Goal: Task Accomplishment & Management: Use online tool/utility

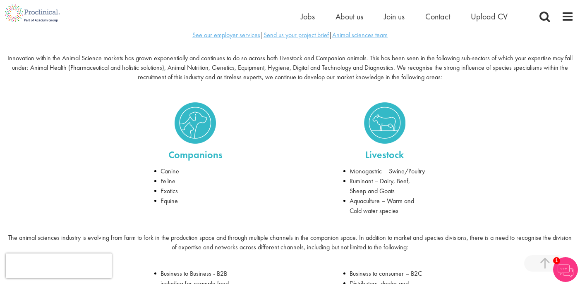
scroll to position [286, 0]
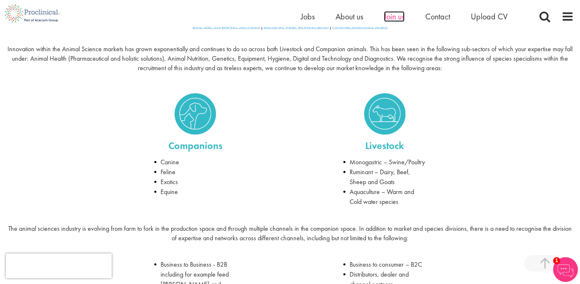
click at [392, 16] on span "Join us" at bounding box center [394, 16] width 21 height 11
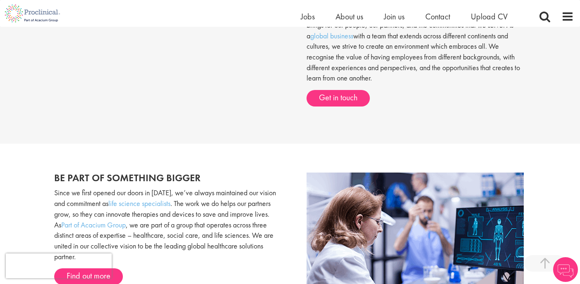
scroll to position [377, 0]
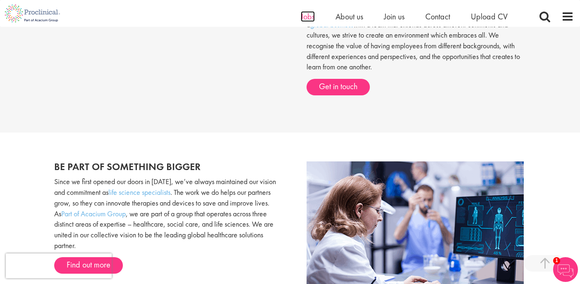
click at [303, 12] on span "Jobs" at bounding box center [308, 16] width 14 height 11
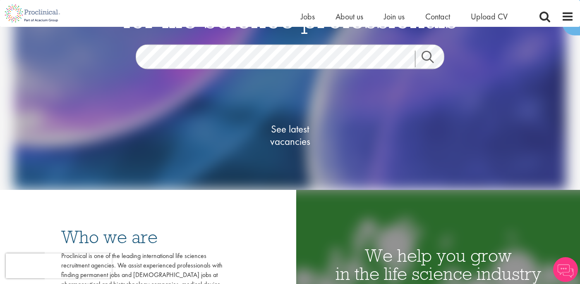
scroll to position [84, 0]
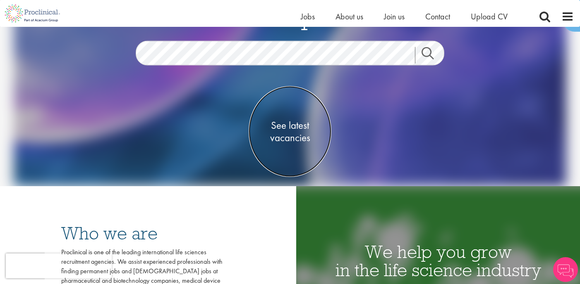
click at [292, 133] on span "See latest vacancies" at bounding box center [290, 132] width 83 height 25
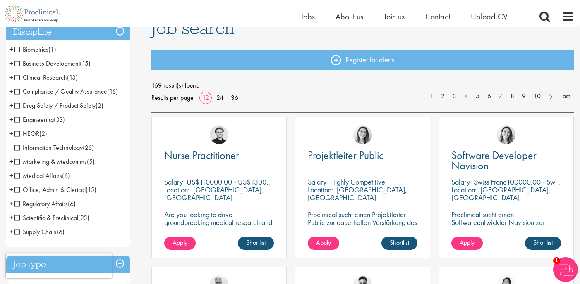
scroll to position [73, 0]
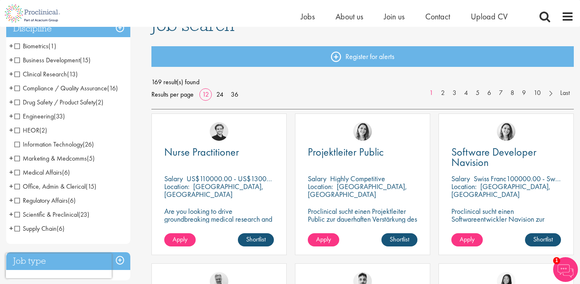
click at [121, 31] on h3 "Discipline" at bounding box center [68, 29] width 124 height 18
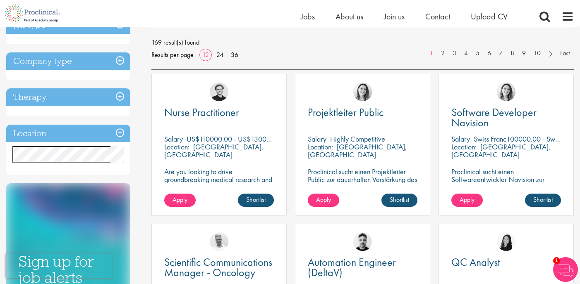
scroll to position [124, 0]
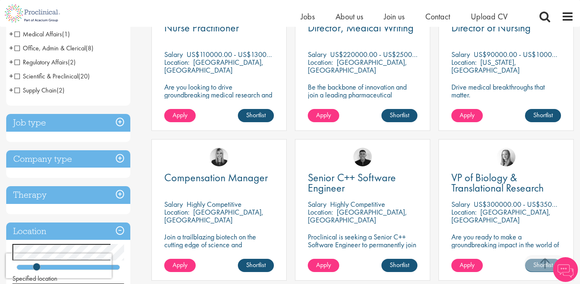
scroll to position [199, 0]
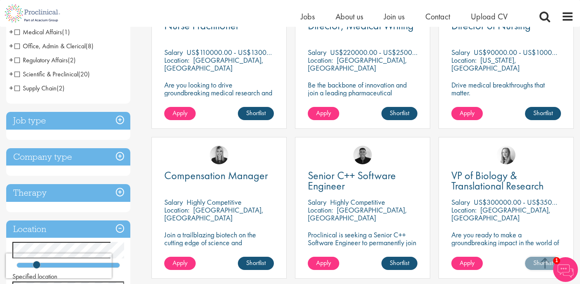
click at [120, 119] on h3 "Job type" at bounding box center [68, 121] width 124 height 18
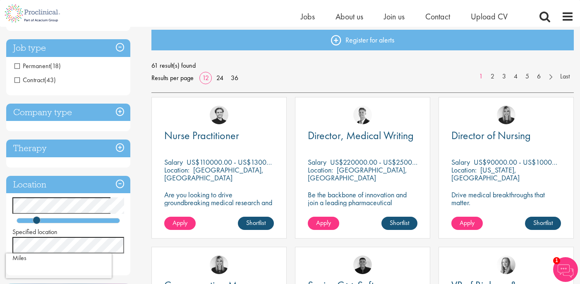
scroll to position [88, 0]
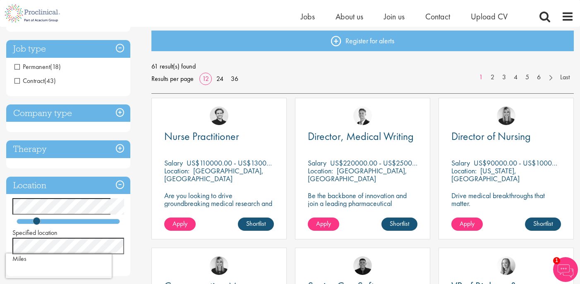
click at [119, 47] on h3 "Job type" at bounding box center [68, 49] width 124 height 18
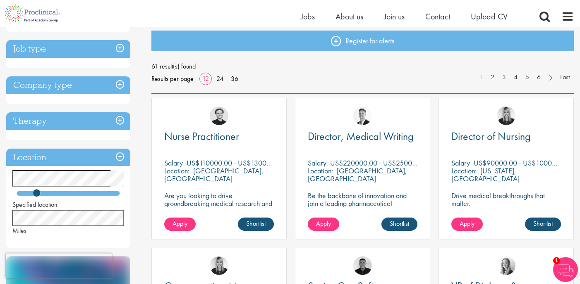
click at [122, 117] on h3 "Therapy" at bounding box center [68, 121] width 124 height 18
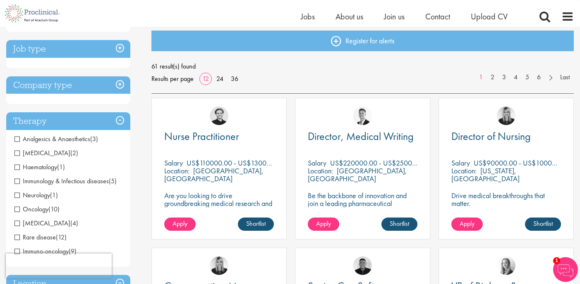
click at [122, 117] on h3 "Therapy" at bounding box center [68, 121] width 124 height 18
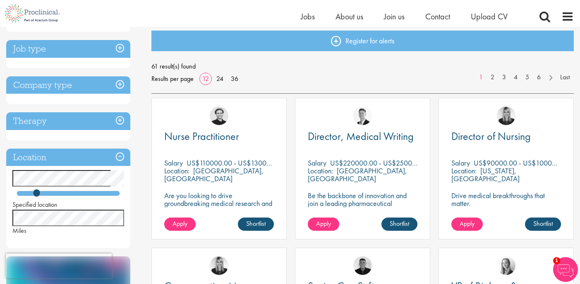
click at [122, 85] on h3 "Company type" at bounding box center [68, 85] width 124 height 18
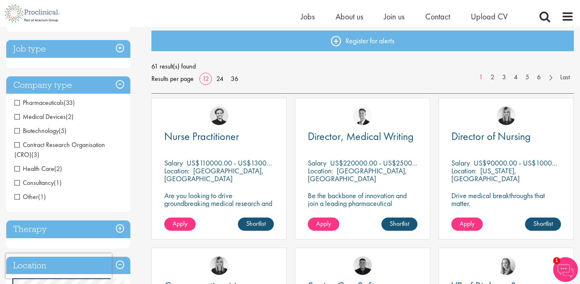
click at [122, 85] on h3 "Company type" at bounding box center [68, 85] width 124 height 18
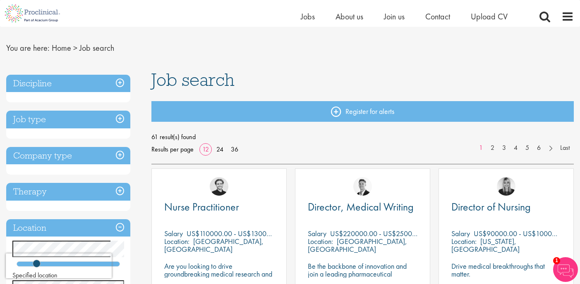
scroll to position [0, 0]
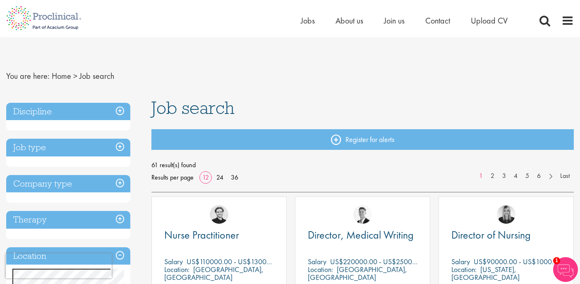
click at [117, 111] on h3 "Discipline" at bounding box center [68, 112] width 124 height 18
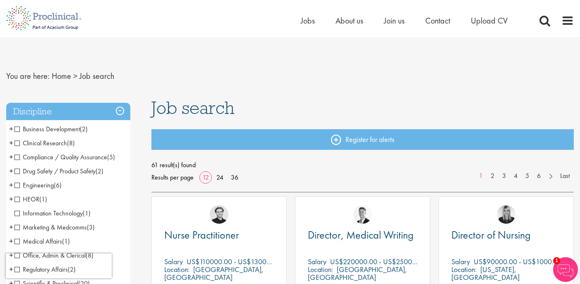
click at [117, 111] on h3 "Discipline" at bounding box center [68, 112] width 124 height 18
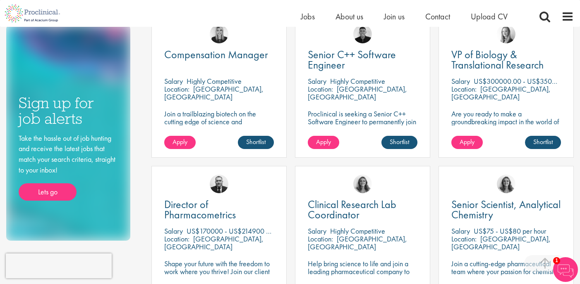
scroll to position [319, 0]
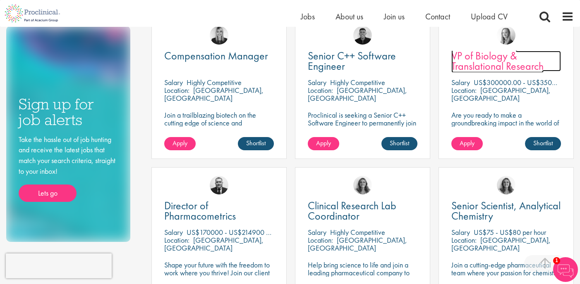
click at [489, 60] on span "VP of Biology & Translational Research" at bounding box center [497, 61] width 92 height 24
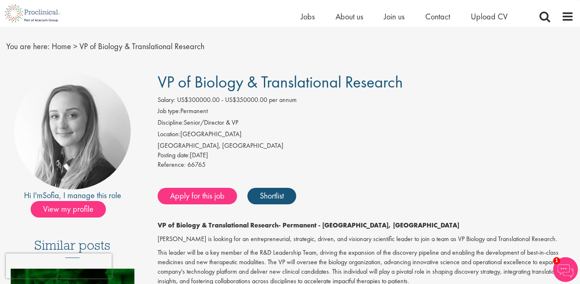
scroll to position [12, 0]
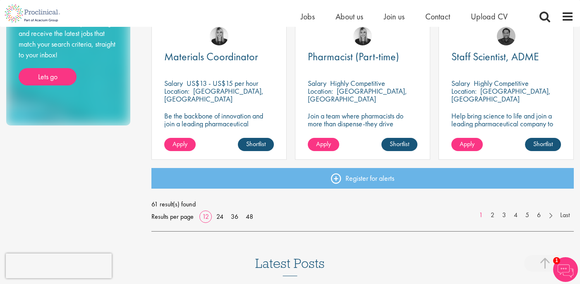
scroll to position [619, 0]
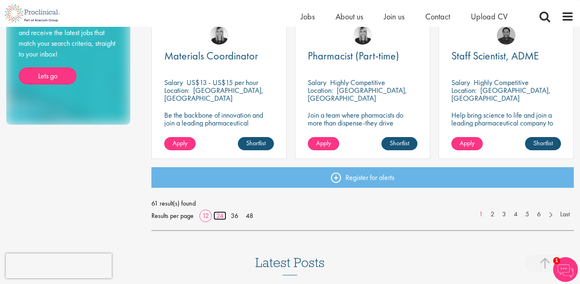
click at [219, 215] on link "24" at bounding box center [219, 216] width 13 height 9
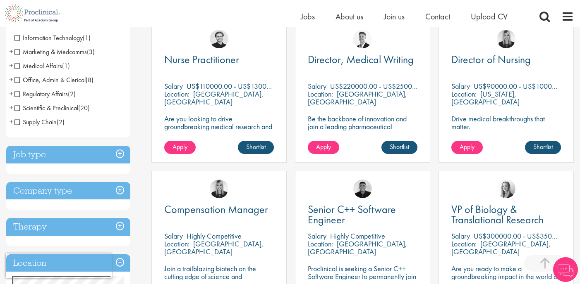
scroll to position [114, 0]
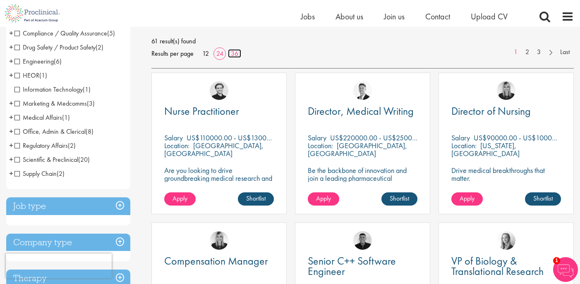
click at [234, 51] on link "36" at bounding box center [234, 53] width 13 height 9
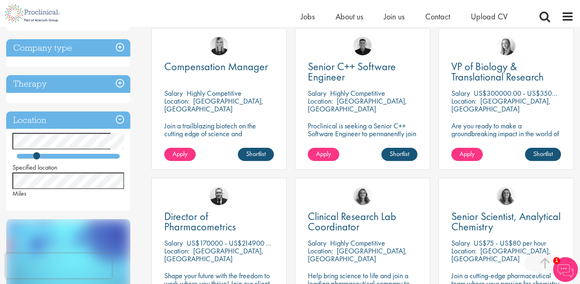
scroll to position [311, 0]
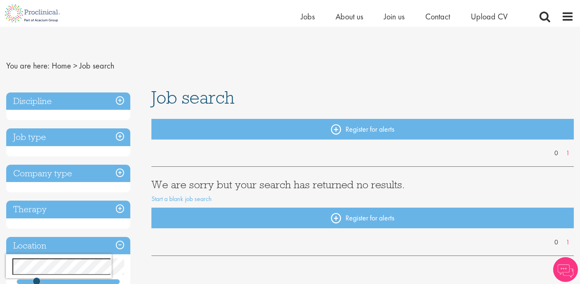
scroll to position [120, 0]
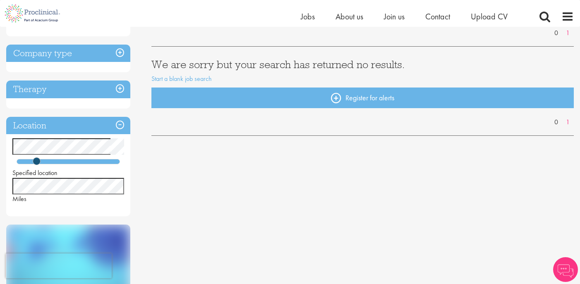
click at [1, 183] on div "You are here: Home > Job search Discipline Job type Company type Therapy Locati…" at bounding box center [290, 174] width 580 height 535
click at [42, 207] on div "Location Specified location Miles" at bounding box center [68, 167] width 124 height 100
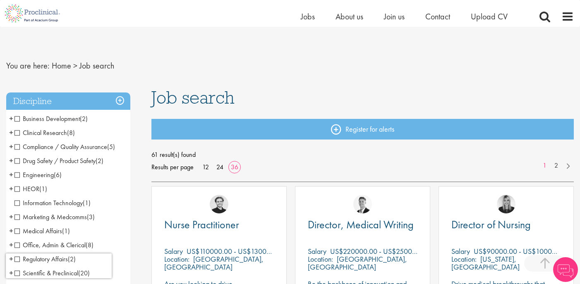
scroll to position [311, 0]
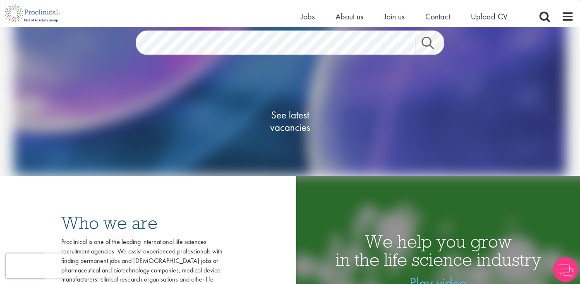
scroll to position [84, 0]
